Goal: Subscribe to service/newsletter

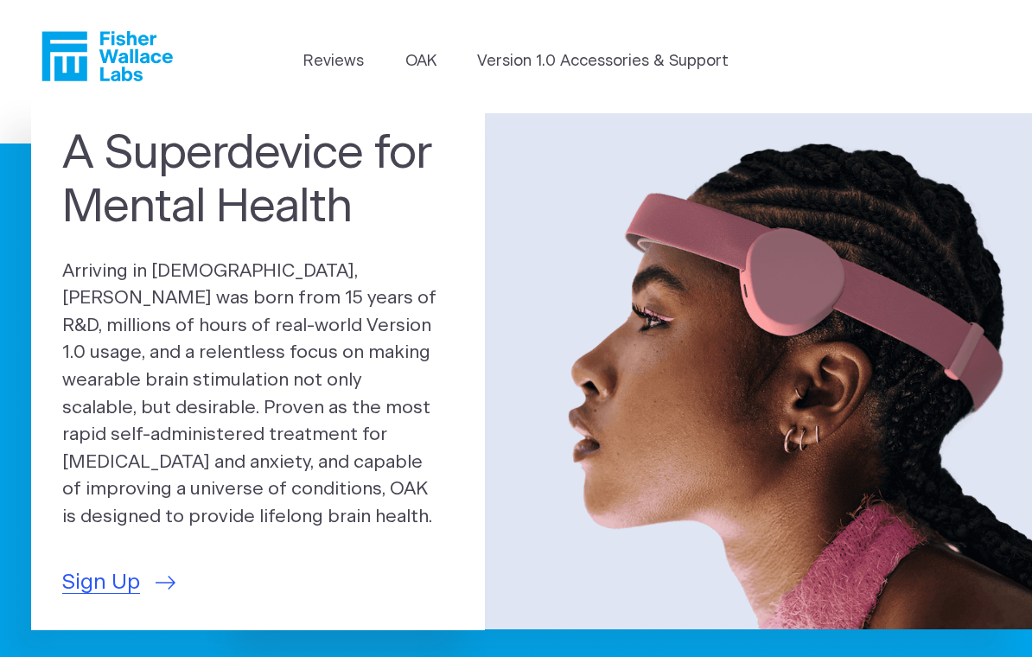
click at [545, 66] on link "Version 1.0 Accessories & Support" at bounding box center [603, 61] width 252 height 23
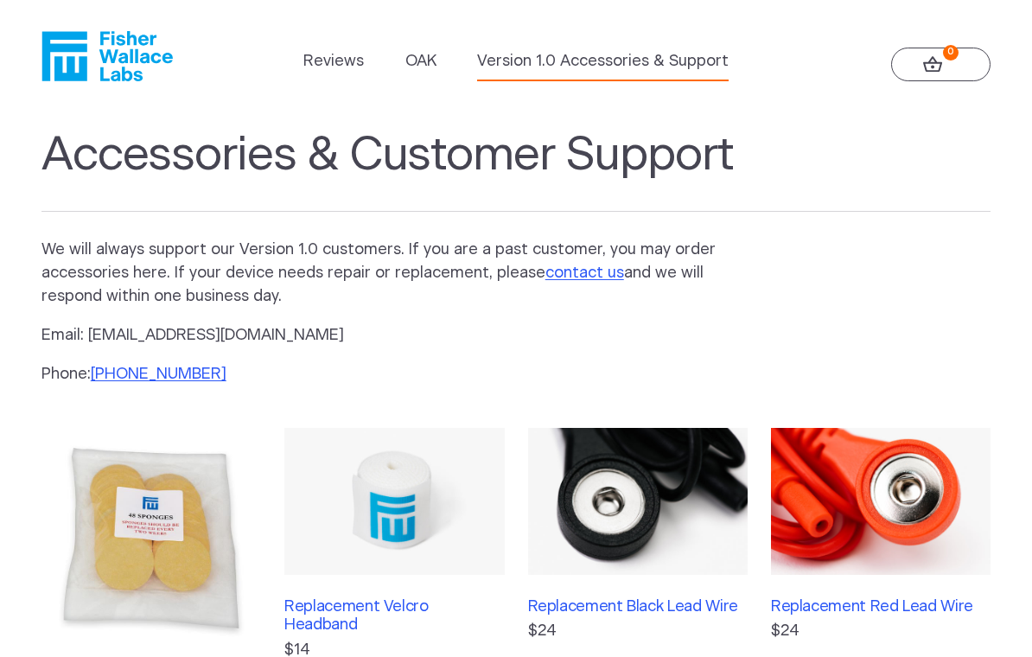
click at [431, 68] on link "OAK" at bounding box center [420, 61] width 31 height 23
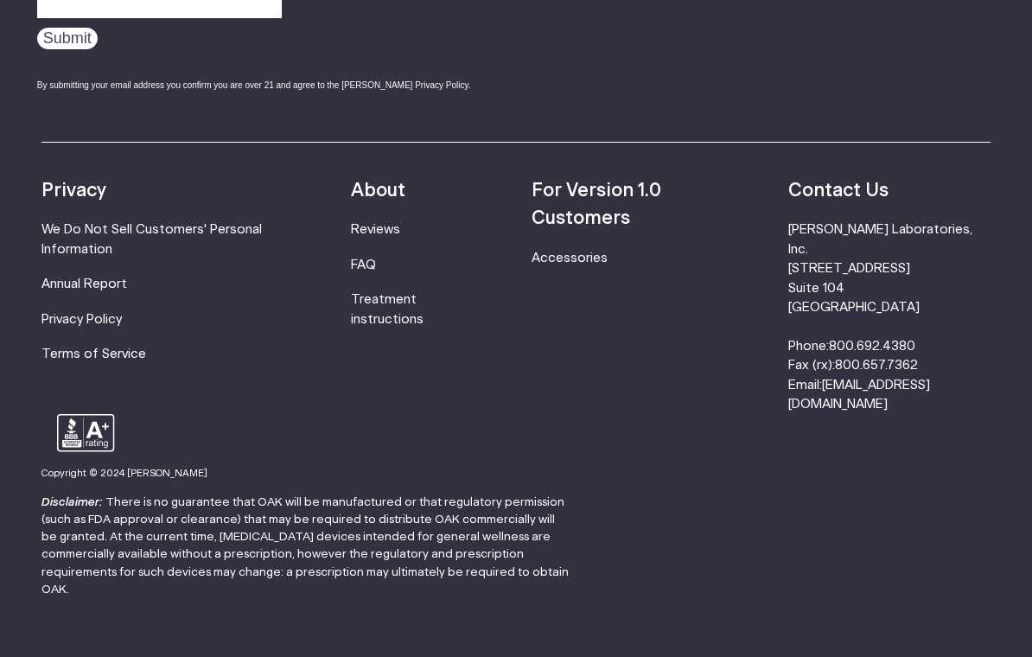
scroll to position [2939, 0]
click at [412, 298] on link "Treatment instructions" at bounding box center [387, 309] width 73 height 32
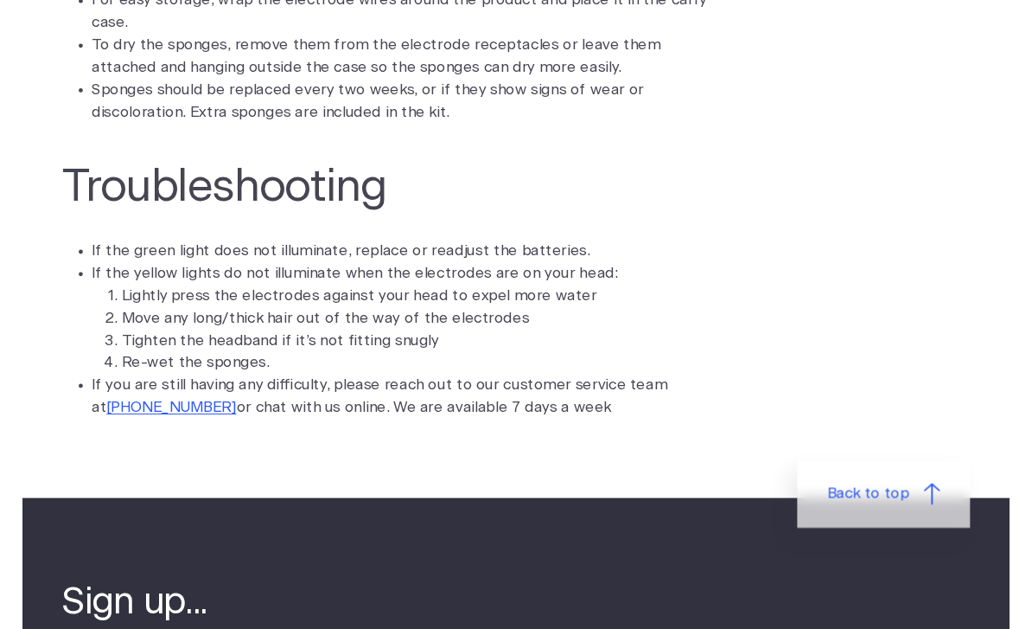
scroll to position [4460, 0]
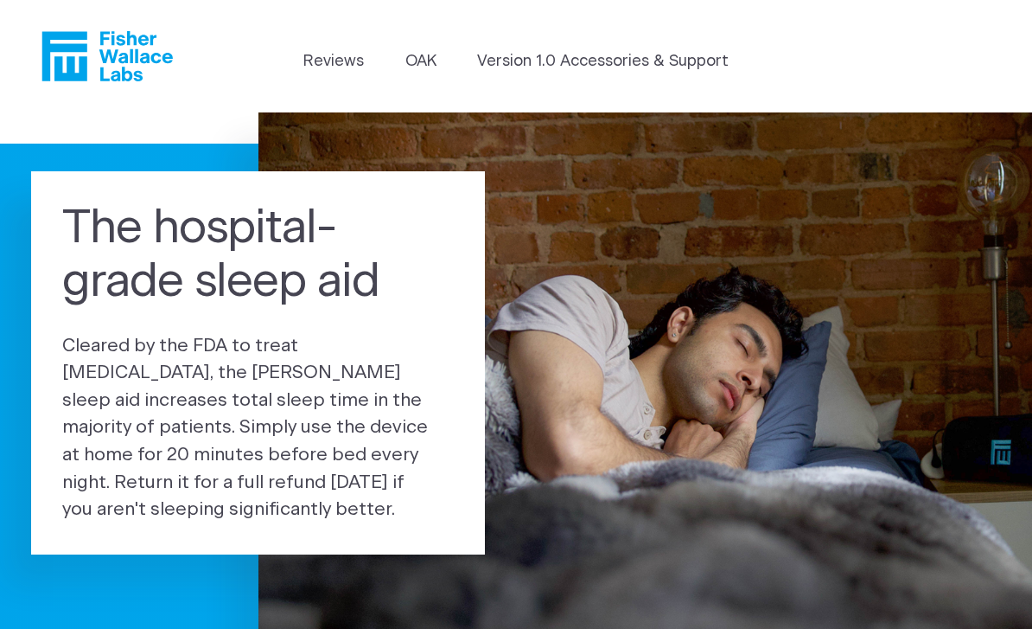
click at [431, 61] on link "OAK" at bounding box center [420, 61] width 31 height 23
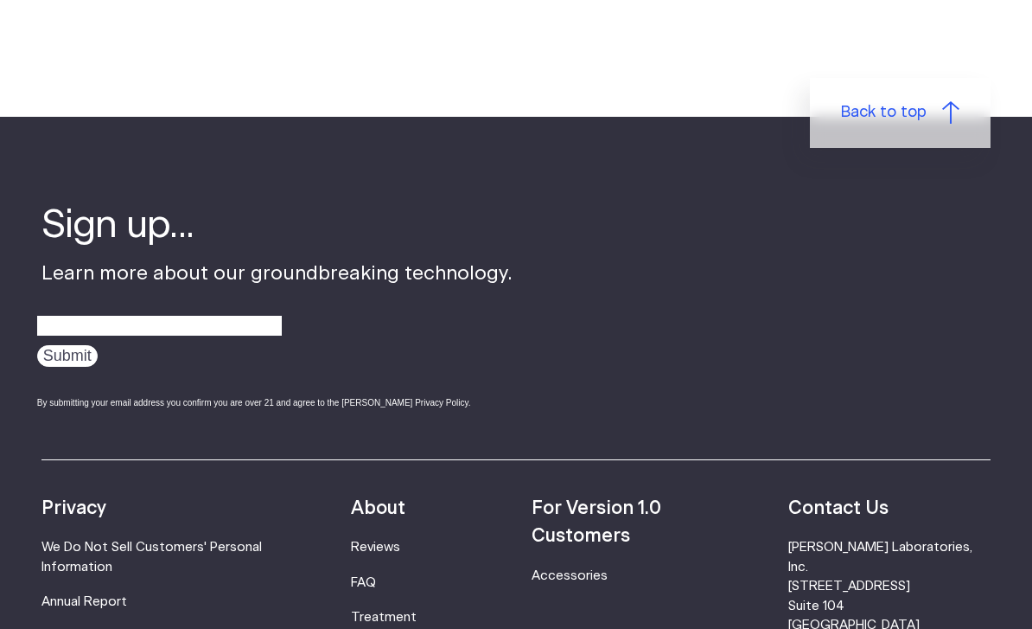
scroll to position [2621, 0]
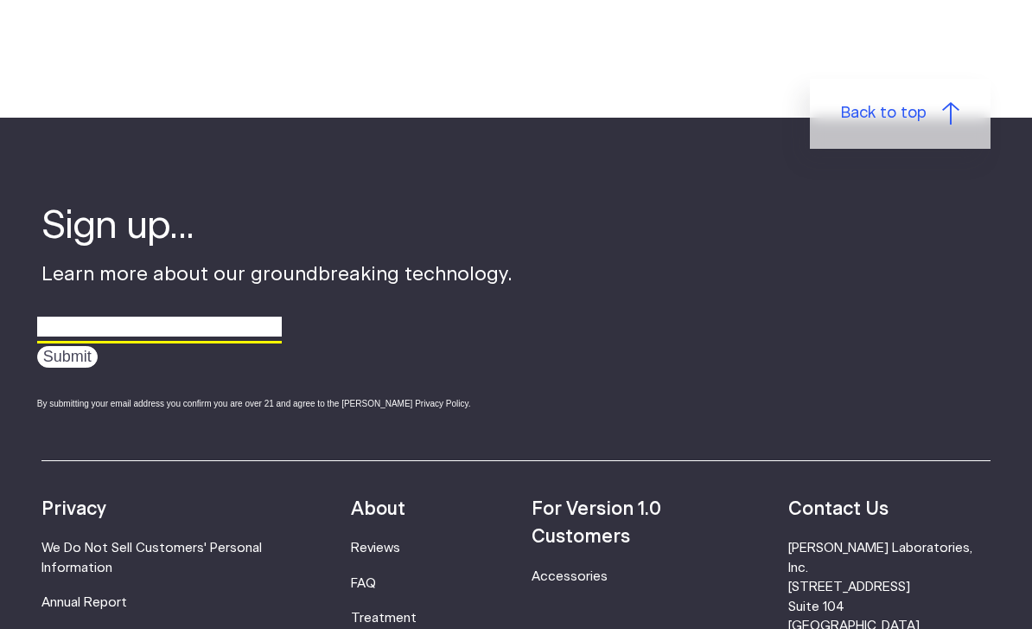
click at [264, 314] on input "email" at bounding box center [159, 327] width 245 height 27
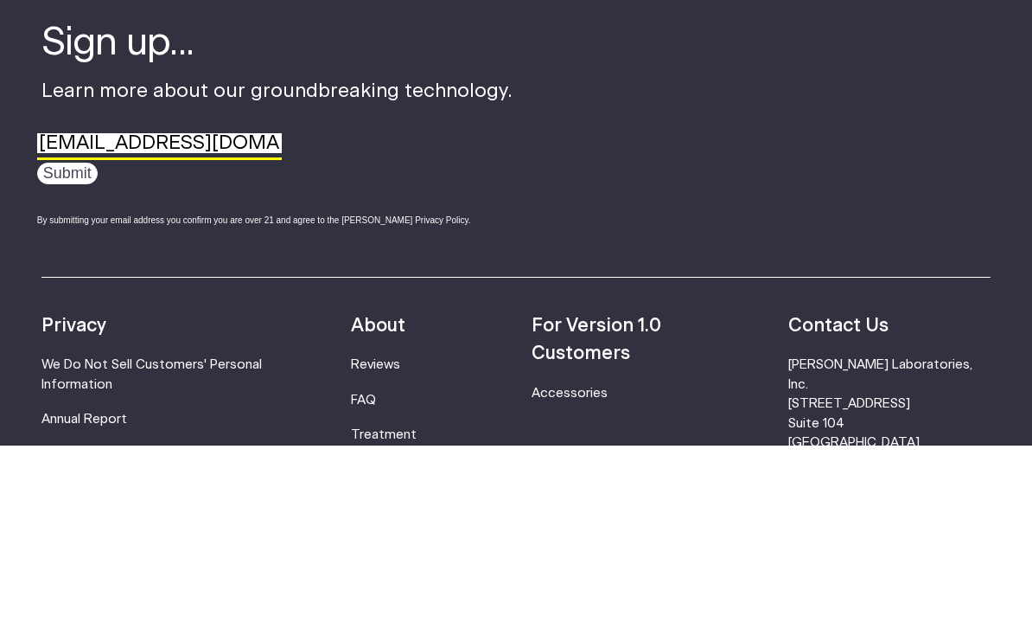
type input "hblumstein@mac.com"
click at [94, 346] on input "Submit" at bounding box center [67, 357] width 61 height 22
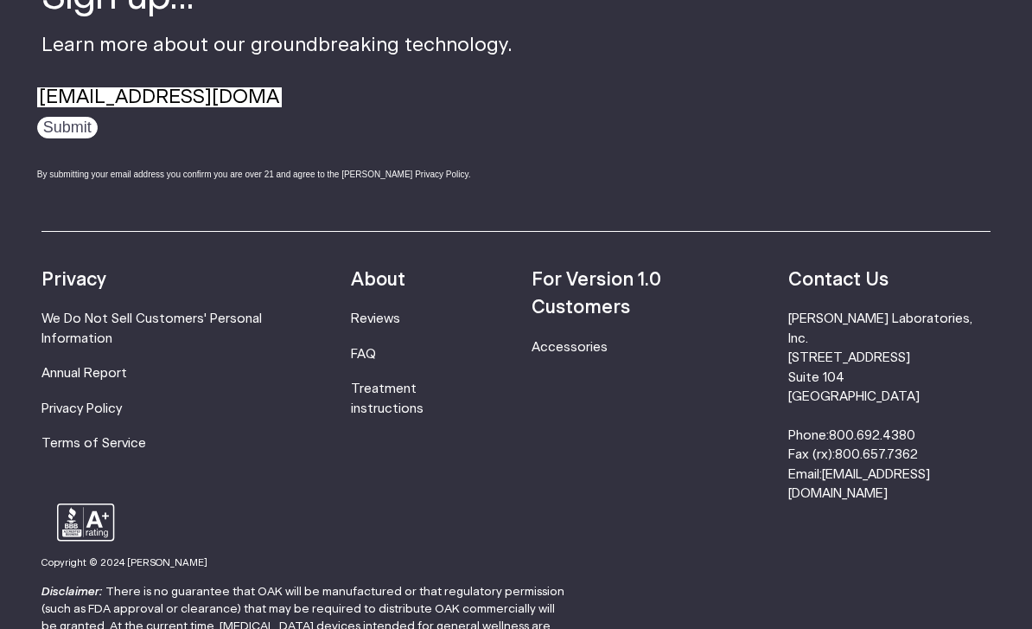
scroll to position [2859, 0]
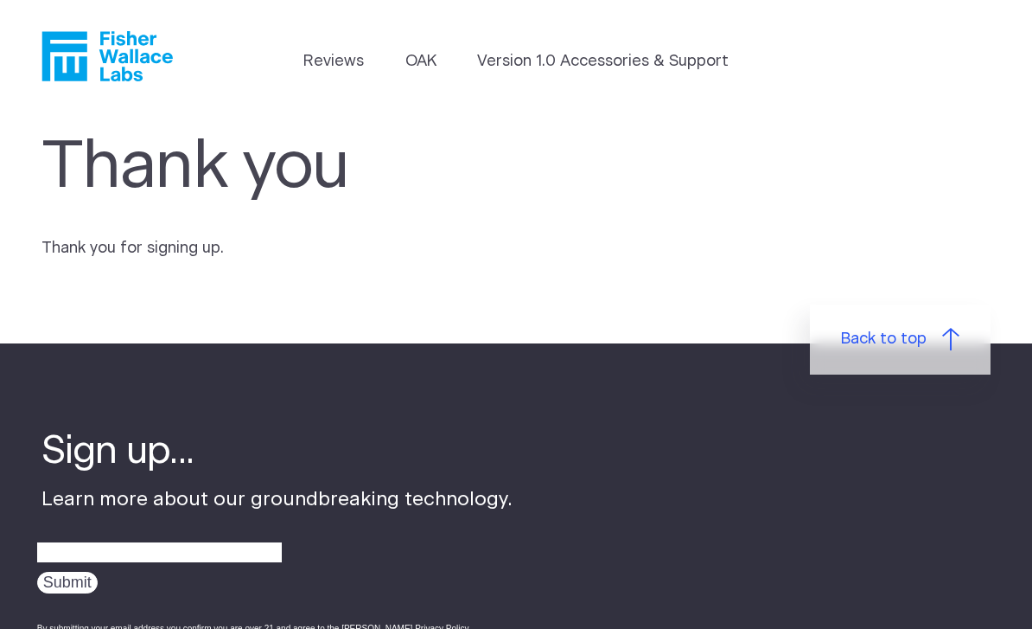
click at [348, 62] on link "Reviews" at bounding box center [333, 61] width 61 height 23
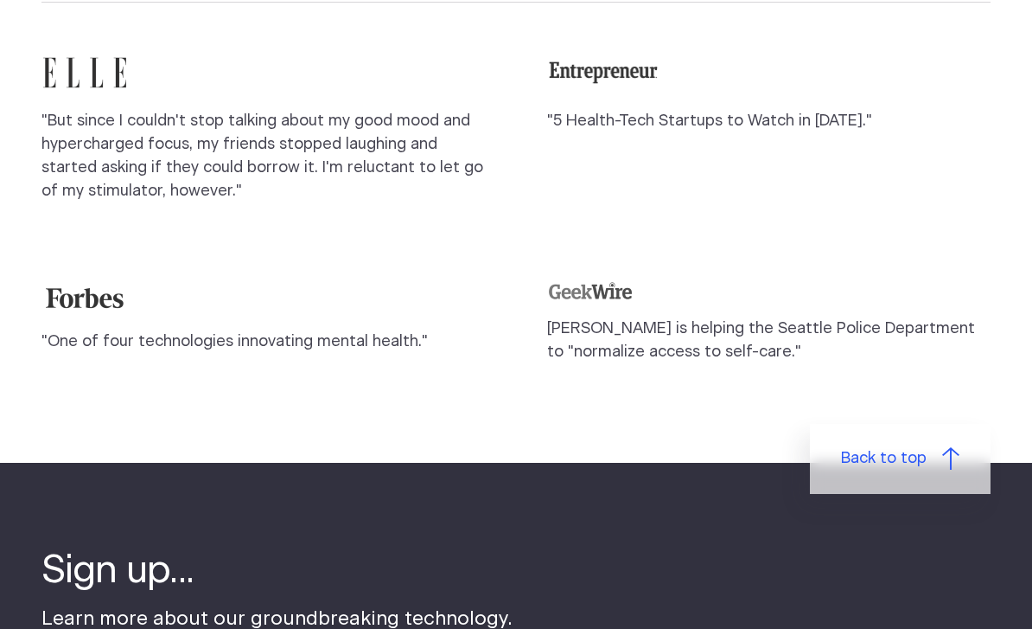
scroll to position [1551, 0]
